Goal: Use online tool/utility: Use online tool/utility

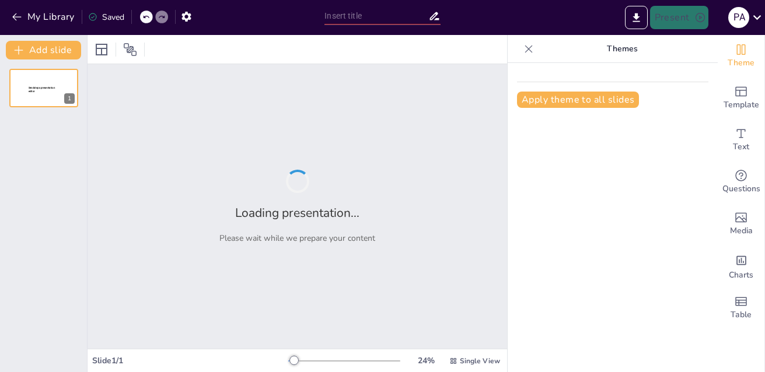
type input "Analizando perfiles"
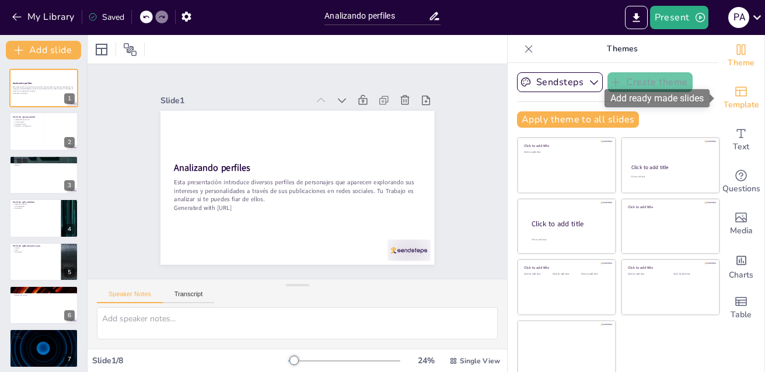
click at [743, 92] on icon "Add ready made slides" at bounding box center [741, 92] width 14 height 14
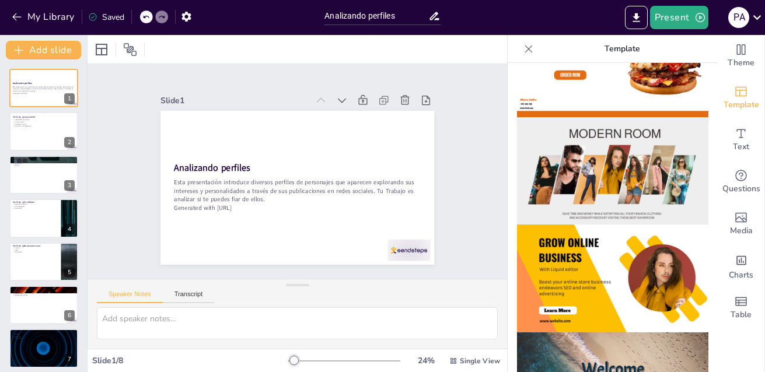
scroll to position [173, 0]
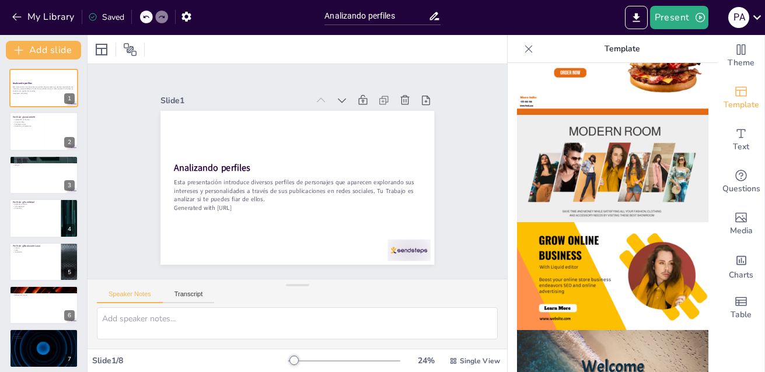
click at [640, 178] on img at bounding box center [612, 169] width 191 height 108
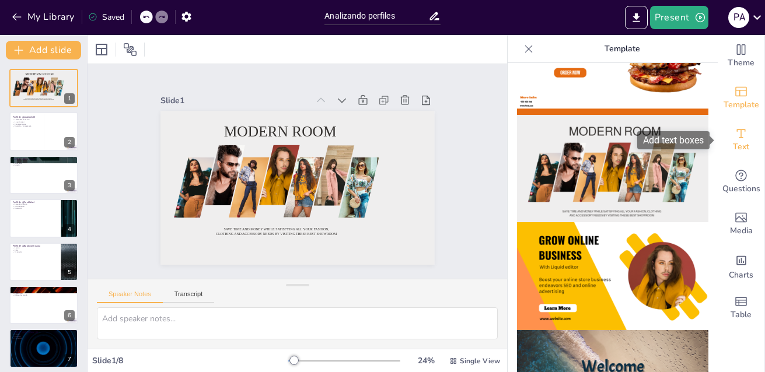
click at [743, 138] on icon "Add text boxes" at bounding box center [741, 134] width 14 height 14
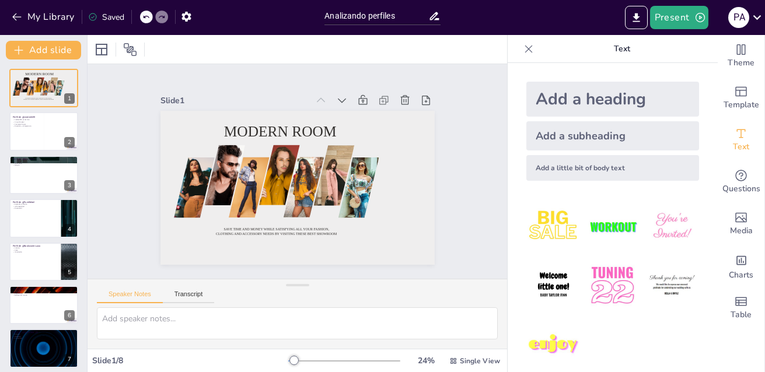
click at [552, 287] on img at bounding box center [554, 286] width 54 height 54
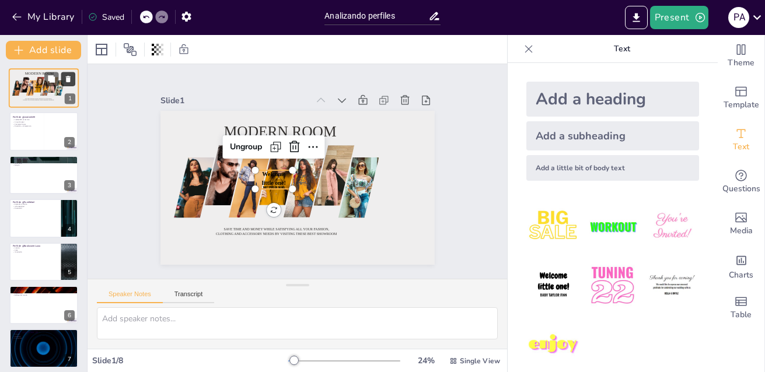
click at [70, 79] on icon at bounding box center [68, 79] width 5 height 6
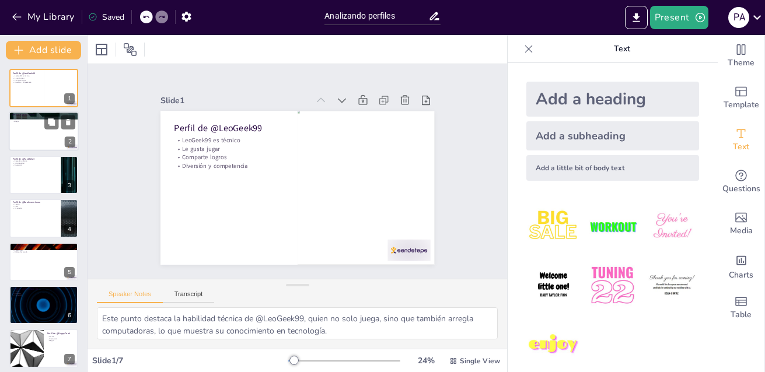
click at [33, 141] on div at bounding box center [44, 132] width 70 height 40
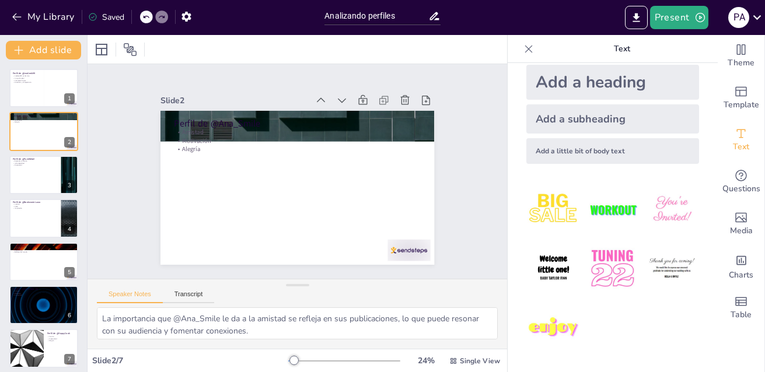
scroll to position [0, 0]
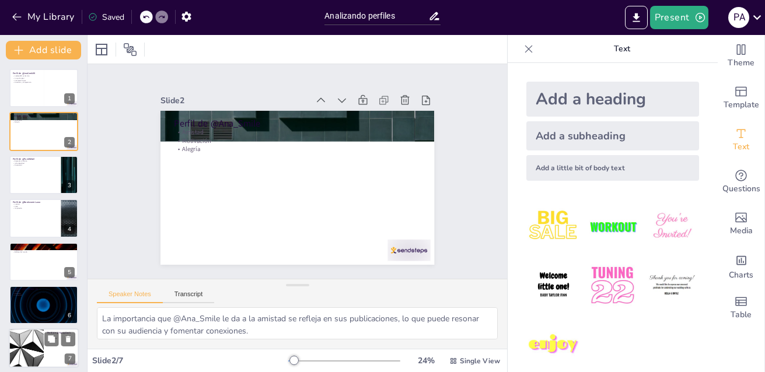
click at [40, 353] on div at bounding box center [26, 349] width 70 height 40
type textarea "La pasión de @HappyCook por la cocina se refleja en sus publicaciones, lo que p…"
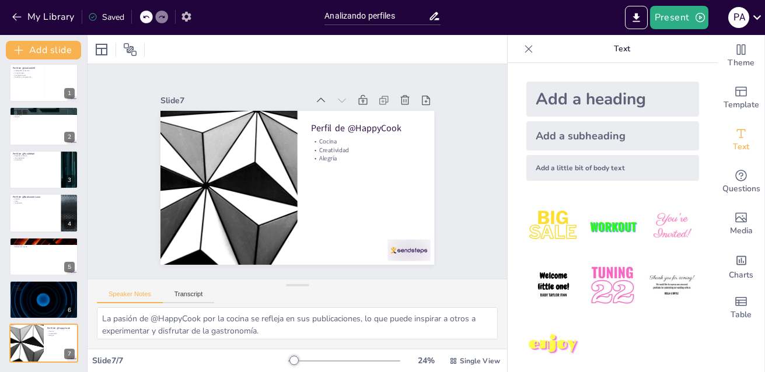
click at [187, 20] on icon "button" at bounding box center [186, 17] width 9 height 10
